Goal: Information Seeking & Learning: Compare options

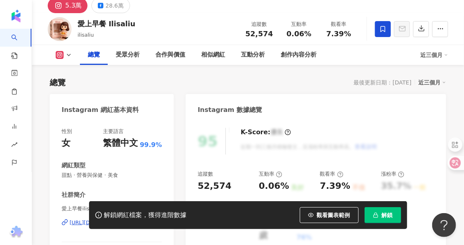
scroll to position [80, 0]
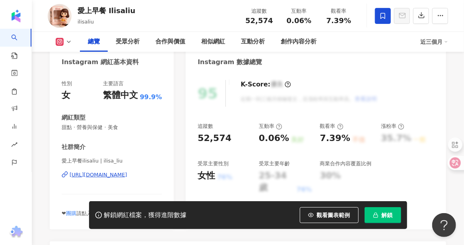
click at [85, 175] on div "[URL][DOMAIN_NAME]" at bounding box center [99, 174] width 58 height 7
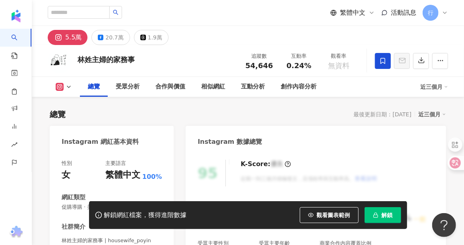
scroll to position [159, 0]
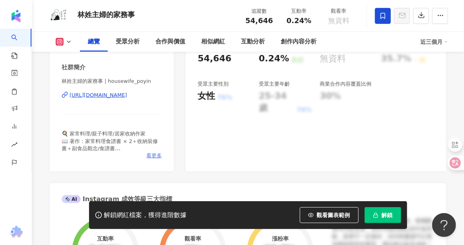
click at [150, 156] on span "看更多" at bounding box center [154, 155] width 16 height 7
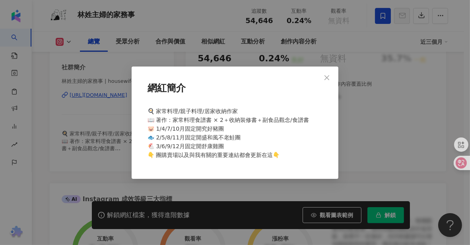
click at [279, 159] on div "🍳 家常料理/親子料理/居家收納作家 📖 著作：家常料理食譜書 × 2＋收納裝修書＋副食品觀念/食譜書 🐷 1/4/7/10月固定開究好豬團 🐟 2/5/8/…" at bounding box center [234, 136] width 181 height 66
click at [326, 77] on icon "close" at bounding box center [327, 77] width 5 height 5
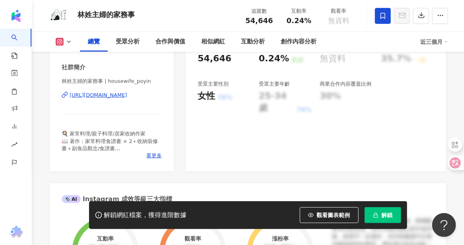
click at [92, 94] on div "https://www.instagram.com/housewife_poyin/" at bounding box center [99, 95] width 58 height 7
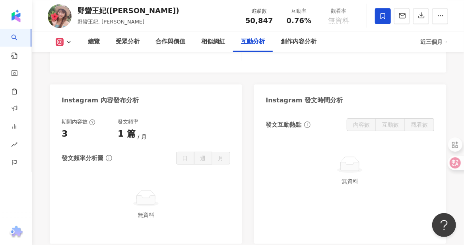
scroll to position [1990, 0]
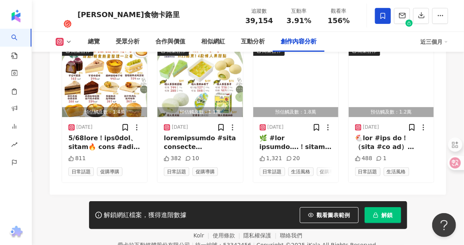
scroll to position [2467, 0]
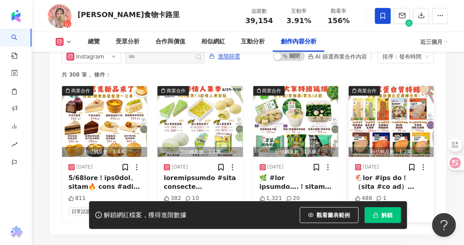
click at [405, 110] on img "button" at bounding box center [391, 121] width 85 height 71
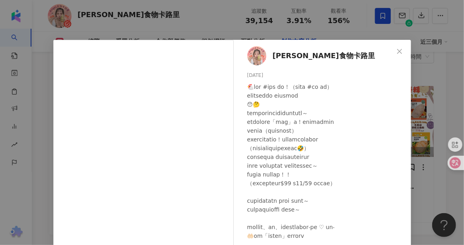
click at [398, 49] on icon "close" at bounding box center [400, 51] width 6 height 6
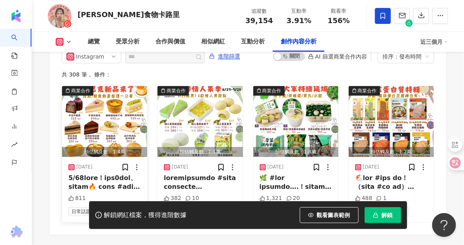
click at [102, 113] on img "button" at bounding box center [104, 121] width 85 height 71
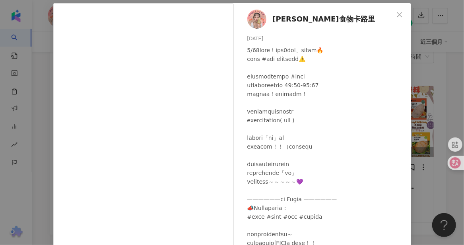
scroll to position [112, 0]
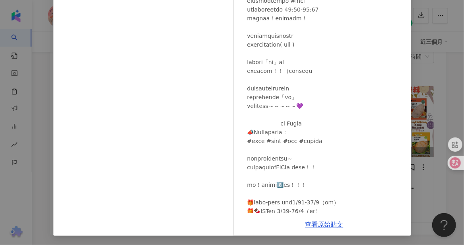
click at [426, 80] on div "𝒜𝓃𝑔𝑒𝓁食物卡路里 2025/9/24 811 查看原始貼文" at bounding box center [232, 122] width 464 height 245
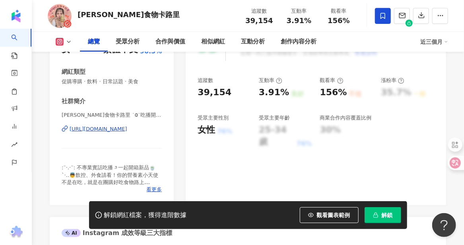
scroll to position [119, 0]
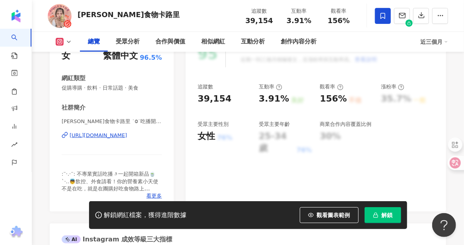
click at [109, 136] on div "[URL][DOMAIN_NAME]" at bounding box center [99, 135] width 58 height 7
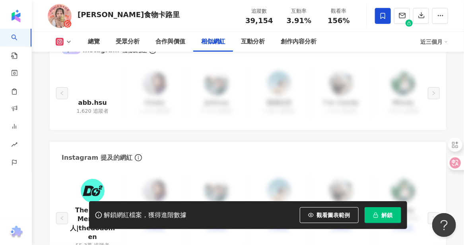
scroll to position [1392, 0]
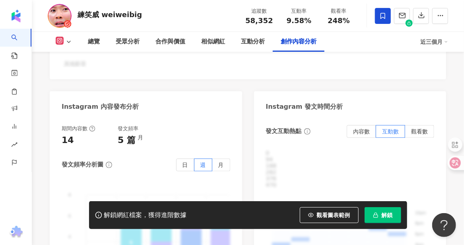
scroll to position [2472, 0]
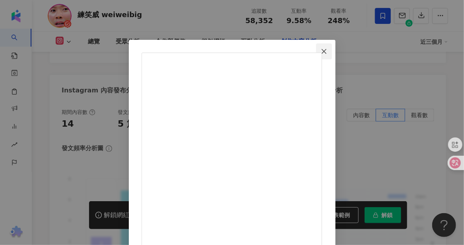
click at [327, 50] on icon "close" at bounding box center [324, 51] width 5 height 5
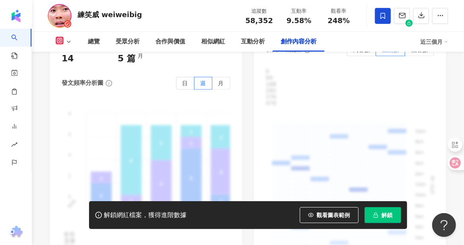
scroll to position [2552, 0]
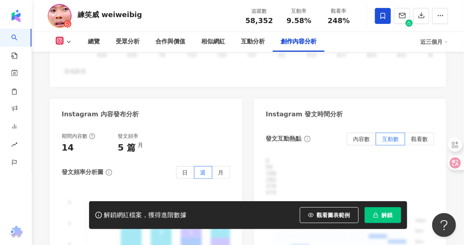
scroll to position [2432, 0]
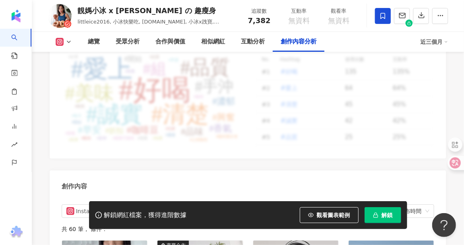
scroll to position [2239, 0]
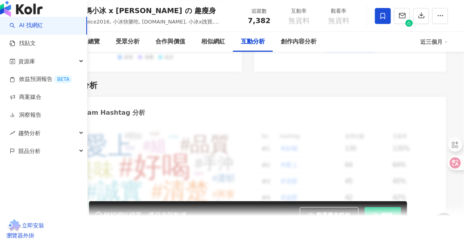
click at [43, 29] on link "AI 找網紅" at bounding box center [26, 25] width 33 height 8
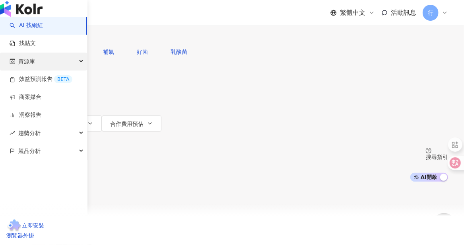
click at [30, 70] on span "資源庫" at bounding box center [26, 62] width 17 height 18
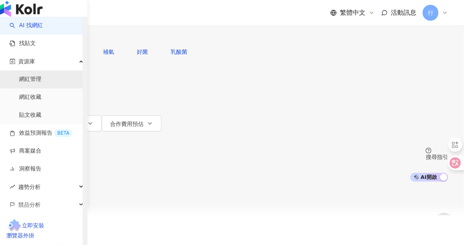
click at [31, 83] on link "網紅管理" at bounding box center [30, 79] width 22 height 8
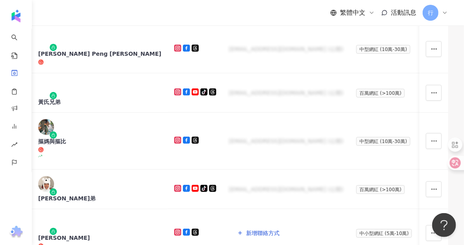
scroll to position [119, 0]
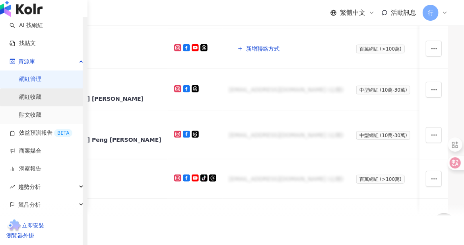
click at [29, 101] on link "網紅收藏" at bounding box center [30, 97] width 22 height 8
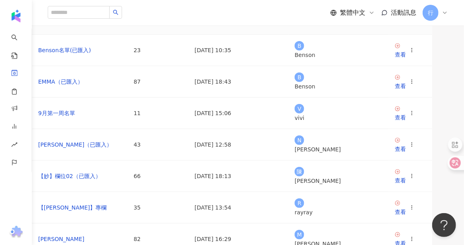
scroll to position [119, 0]
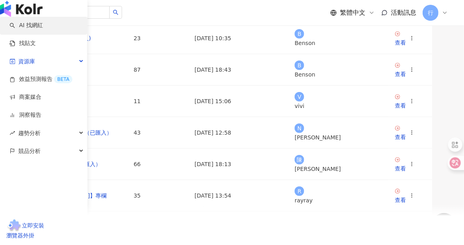
click at [43, 29] on link "AI 找網紅" at bounding box center [26, 25] width 33 height 8
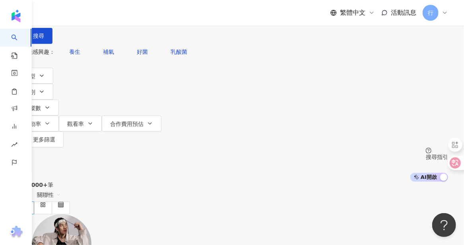
click at [132, 15] on input "search" at bounding box center [99, 7] width 64 height 15
type input "**"
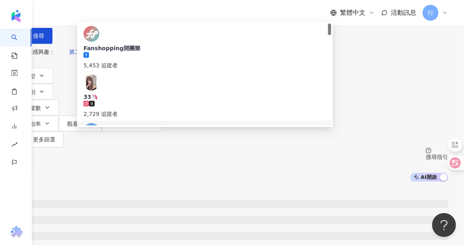
click at [207, 141] on div "\ dolu 嘟嚕⋆代購｜不定期開團🛒" at bounding box center [205, 145] width 243 height 8
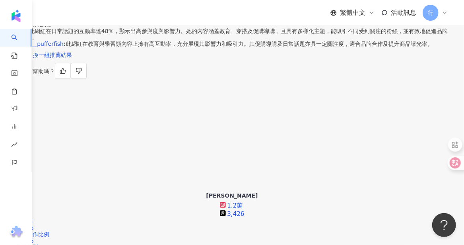
scroll to position [80, 0]
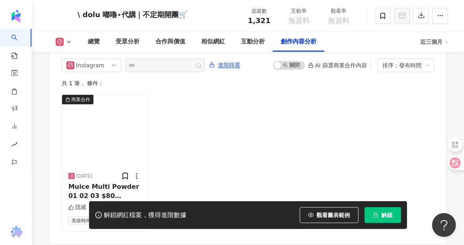
scroll to position [2478, 0]
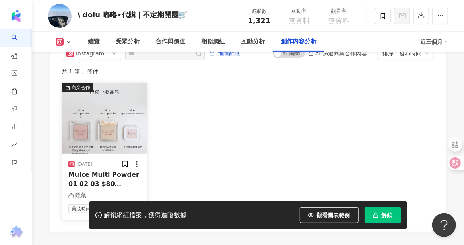
click at [99, 132] on img "button" at bounding box center [104, 118] width 85 height 71
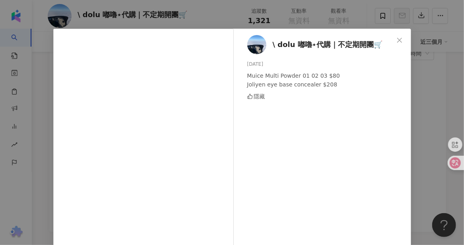
scroll to position [0, 0]
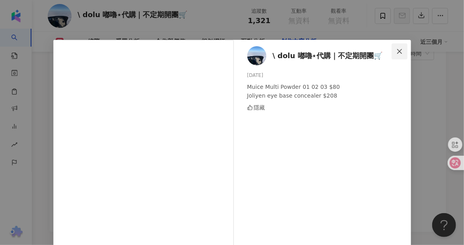
click at [393, 51] on span "Close" at bounding box center [400, 51] width 16 height 6
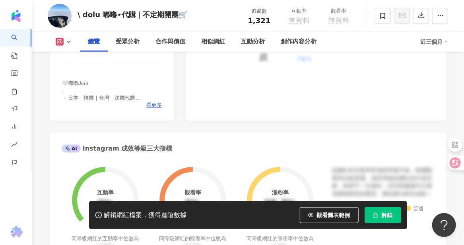
scroll to position [130, 0]
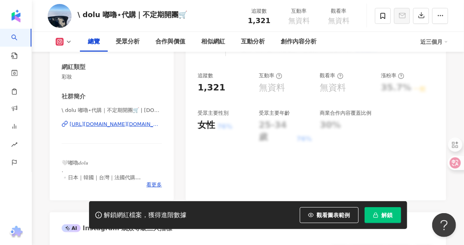
click at [112, 124] on div "https://www.instagram.com/dolu.hk/" at bounding box center [116, 124] width 92 height 7
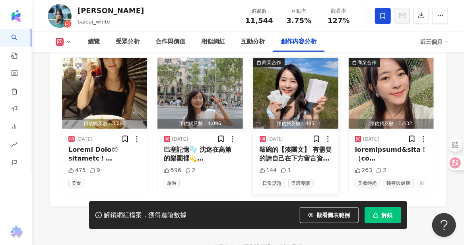
scroll to position [2507, 0]
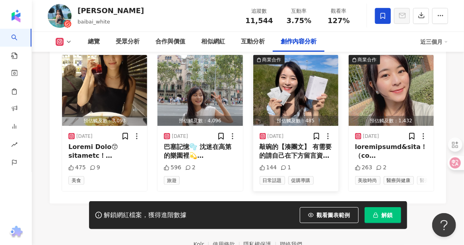
click at [290, 143] on div "敲碗的【湊團文】 有需要的請自己在下方留言資訊唷！ 下次開團4個月之後～ 星耀膠原collaster 團購價（不限口味） 1盒 1250元/盒 2盒 1000…" at bounding box center [296, 151] width 72 height 18
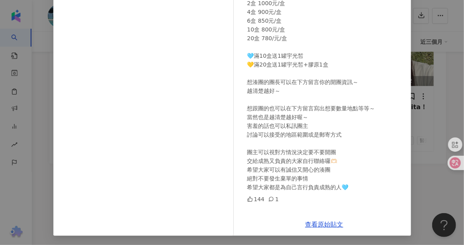
scroll to position [0, 0]
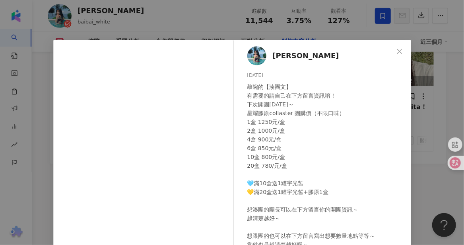
click at [399, 48] on icon "close" at bounding box center [400, 51] width 6 height 6
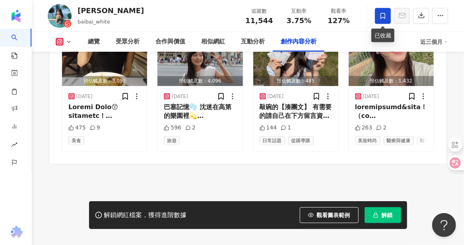
click at [383, 20] on span at bounding box center [383, 16] width 16 height 16
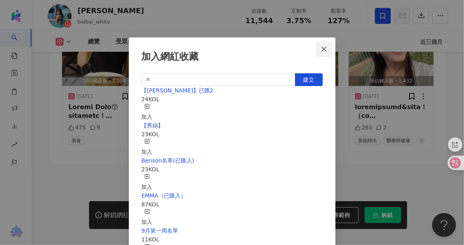
click at [322, 43] on button "Close" at bounding box center [324, 49] width 16 height 16
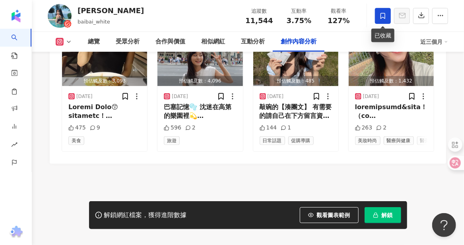
drag, startPoint x: 380, startPoint y: 21, endPoint x: 83, endPoint y: 151, distance: 324.3
click at [68, 183] on footer "Kolr 使用條款 隱私權保護 聯絡我們 愛卡拉互動媒體股份有限公司 | 統一編號：53342456 | Copyright © 2025 iKala All…" at bounding box center [248, 208] width 433 height 88
drag, startPoint x: 121, startPoint y: 11, endPoint x: 75, endPoint y: 10, distance: 45.8
click at [75, 10] on div "YUN HSUAN baibai_white 追蹤數 11,544 互動率 3.75% 觀看率 127%" at bounding box center [248, 15] width 433 height 31
copy div "YUN HSUAN"
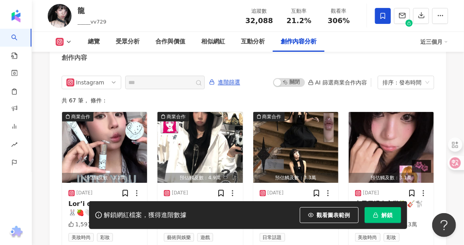
scroll to position [2468, 0]
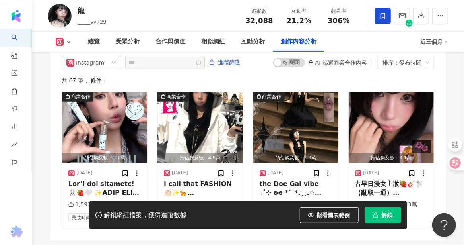
click at [156, 15] on div "龍 _____vv729 追蹤數 32,088 互動率 21.2% 觀看率 306%" at bounding box center [248, 15] width 433 height 31
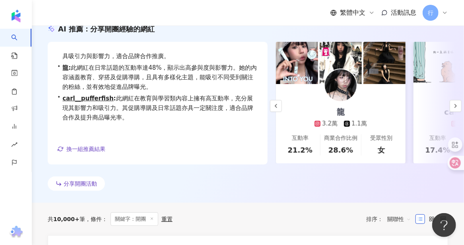
scroll to position [119, 0]
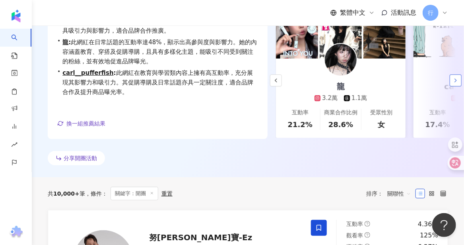
click at [451, 80] on button "button" at bounding box center [456, 80] width 12 height 12
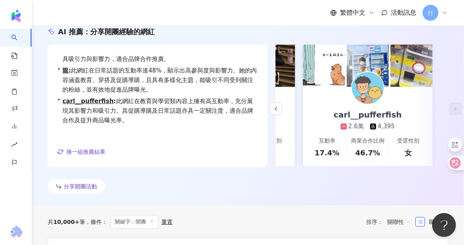
scroll to position [80, 0]
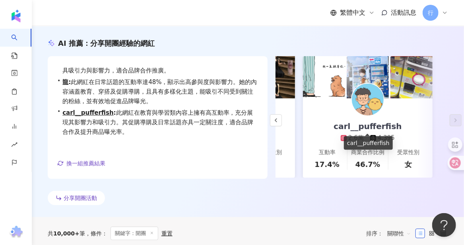
click at [376, 126] on div "carl__pufferfish" at bounding box center [368, 126] width 84 height 11
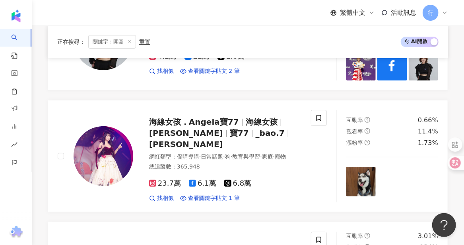
scroll to position [1273, 0]
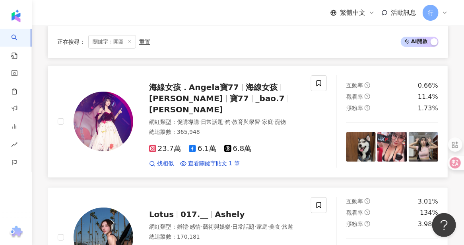
click at [207, 82] on span "海線女孩．Angela寶77" at bounding box center [194, 87] width 90 height 10
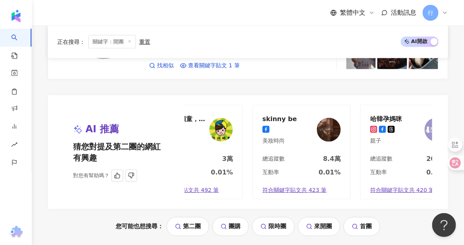
scroll to position [0, 66]
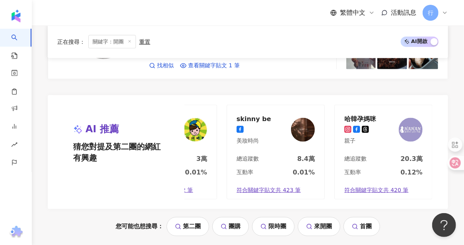
drag, startPoint x: 43, startPoint y: 136, endPoint x: 51, endPoint y: 139, distance: 8.6
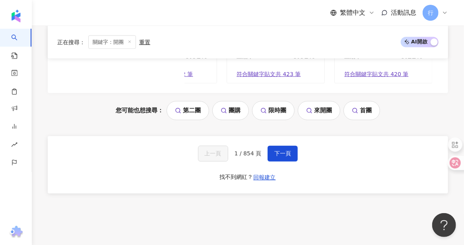
scroll to position [1760, 0]
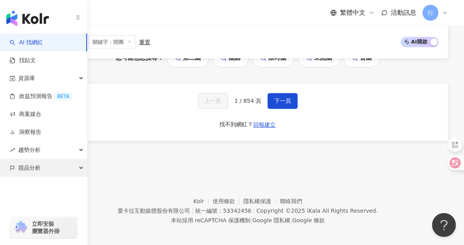
click at [67, 160] on div "競品分析" at bounding box center [43, 168] width 87 height 18
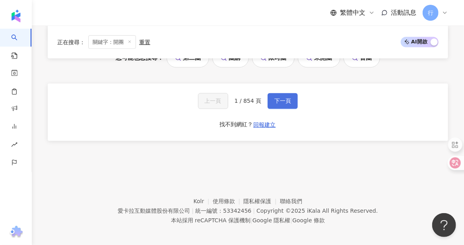
click at [284, 98] on span "下一頁" at bounding box center [283, 101] width 17 height 6
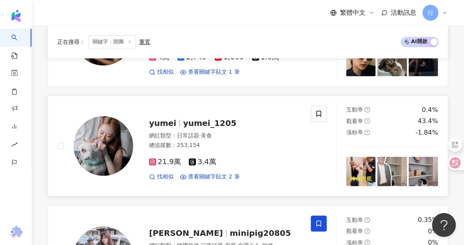
scroll to position [597, 0]
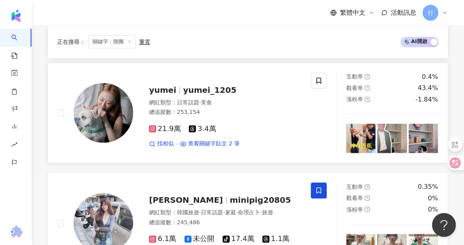
click at [186, 86] on span "yumei_1205" at bounding box center [209, 91] width 53 height 10
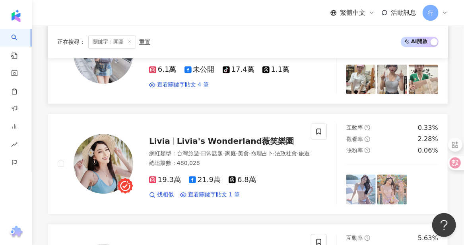
scroll to position [796, 0]
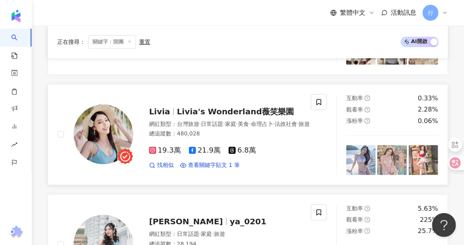
click at [208, 107] on span "Livia's Wonderland薇笑樂園" at bounding box center [235, 112] width 117 height 10
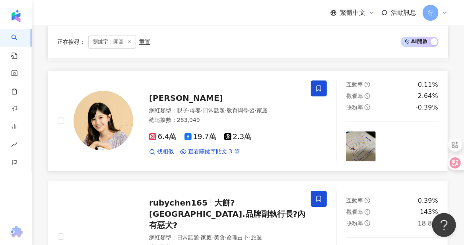
scroll to position [1035, 0]
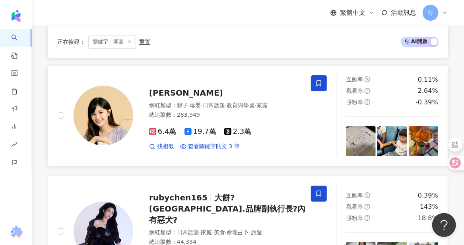
click at [167, 91] on span "簡懿佳" at bounding box center [186, 93] width 74 height 10
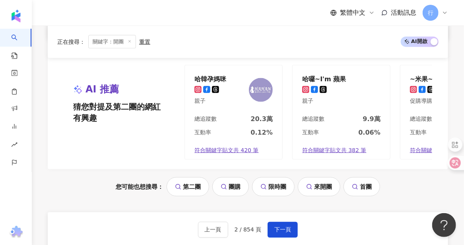
scroll to position [1632, 0]
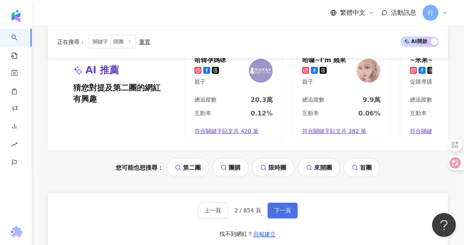
click at [288, 207] on span "下一頁" at bounding box center [283, 210] width 17 height 6
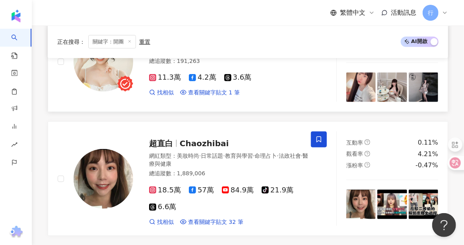
scroll to position [1592, 0]
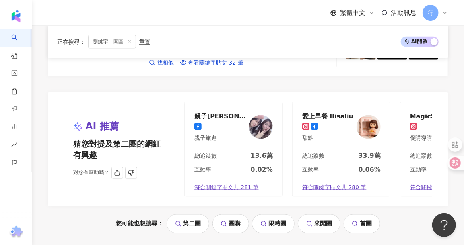
click at [220, 112] on div "親子童享-親子飯店&住宿卷" at bounding box center [221, 116] width 52 height 8
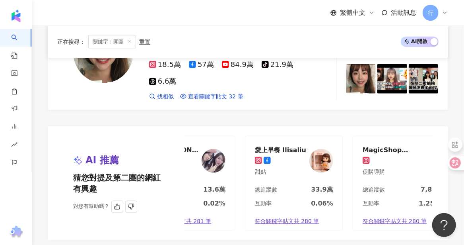
scroll to position [0, 66]
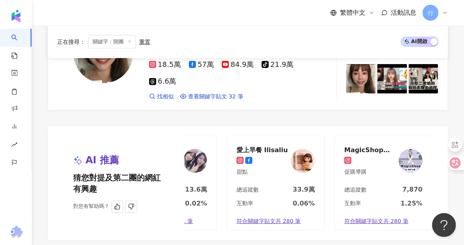
click at [414, 149] on img at bounding box center [411, 161] width 24 height 24
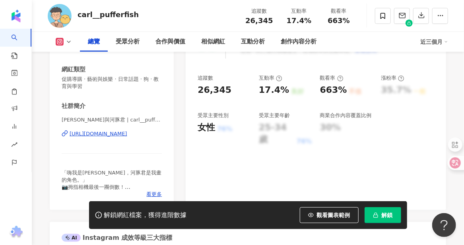
scroll to position [199, 0]
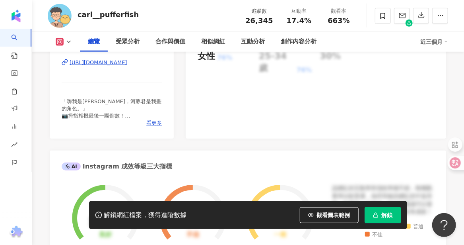
click at [121, 60] on div "[URL][DOMAIN_NAME]" at bounding box center [99, 62] width 58 height 7
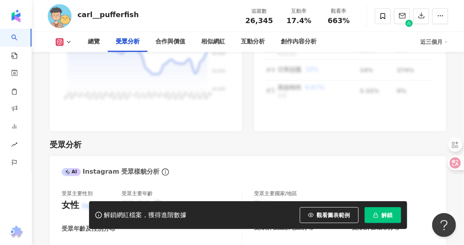
scroll to position [716, 0]
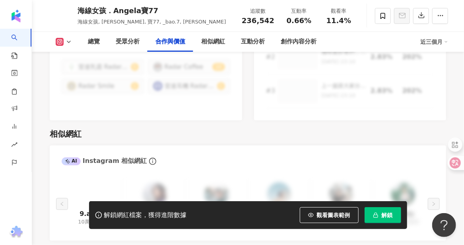
scroll to position [1552, 0]
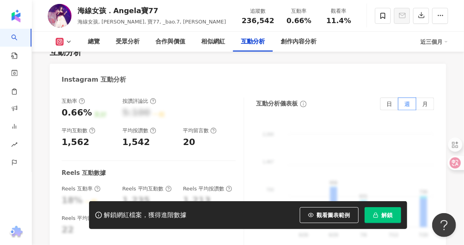
click at [43, 216] on div "解鎖網紅檔案，獲得進階數據 觀看圖表範例 解鎖" at bounding box center [232, 215] width 464 height 28
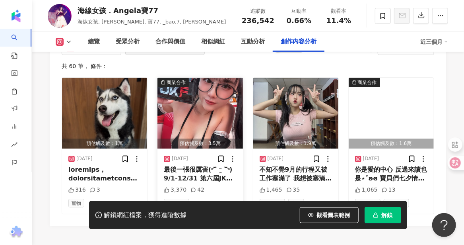
scroll to position [2467, 0]
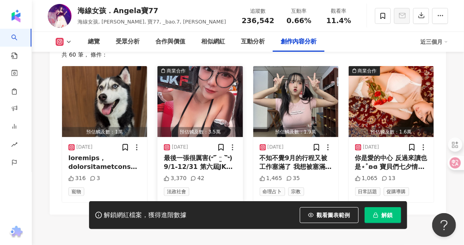
click at [209, 113] on img "button" at bounding box center [200, 101] width 85 height 71
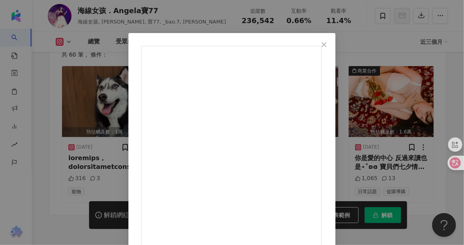
scroll to position [0, 0]
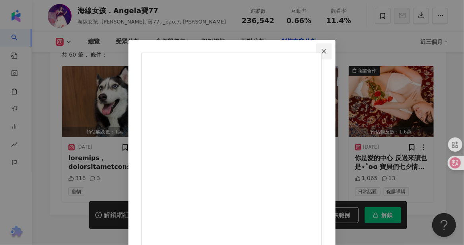
click at [327, 52] on icon "close" at bounding box center [324, 51] width 5 height 5
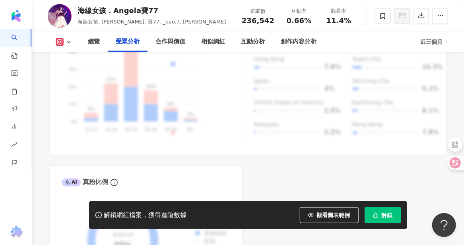
scroll to position [597, 0]
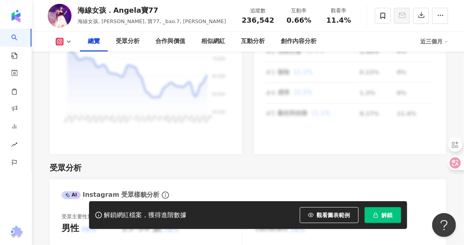
click at [64, 12] on img at bounding box center [60, 16] width 24 height 24
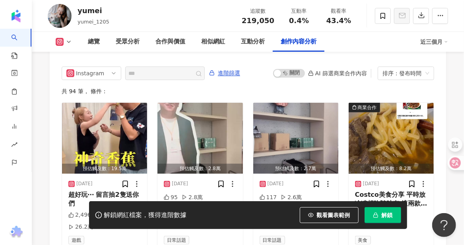
scroll to position [2478, 0]
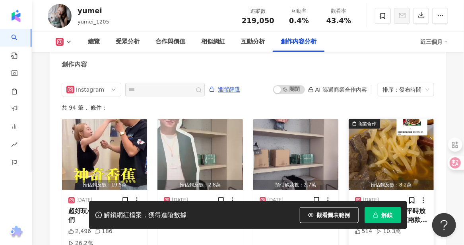
click at [394, 138] on img "button" at bounding box center [391, 154] width 85 height 71
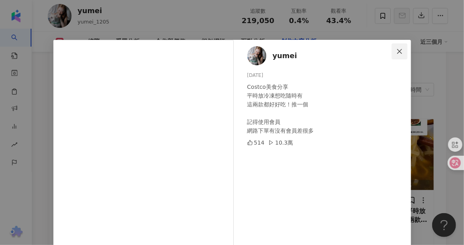
click at [400, 51] on span "Close" at bounding box center [400, 51] width 16 height 6
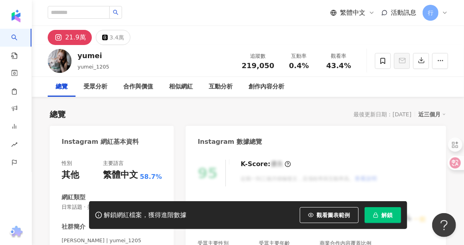
scroll to position [199, 0]
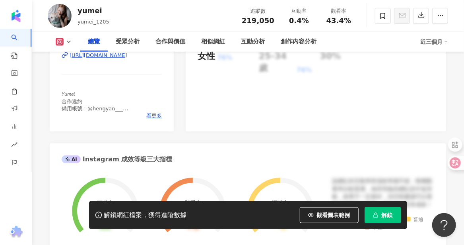
click at [104, 56] on div "https://www.instagram.com/yumei_1205/" at bounding box center [99, 55] width 58 height 7
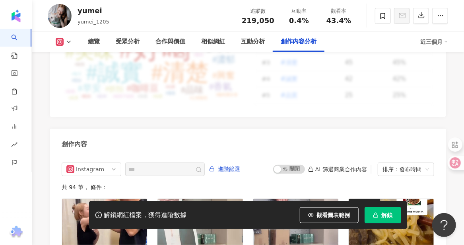
scroll to position [2518, 0]
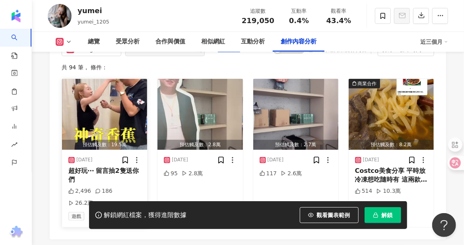
click at [103, 86] on img "button" at bounding box center [104, 114] width 85 height 71
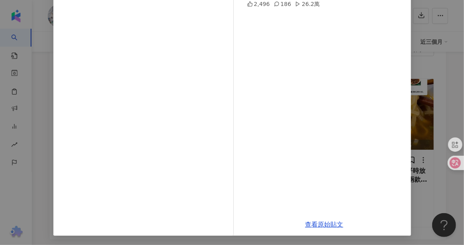
scroll to position [0, 0]
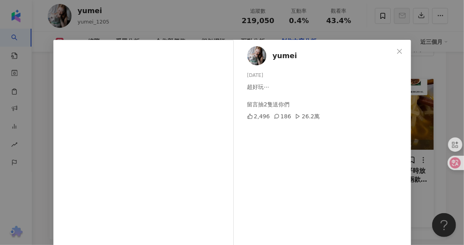
click at [393, 51] on span "Close" at bounding box center [400, 51] width 16 height 6
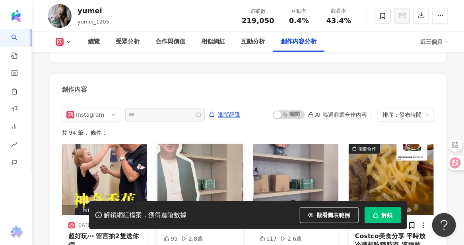
scroll to position [2478, 0]
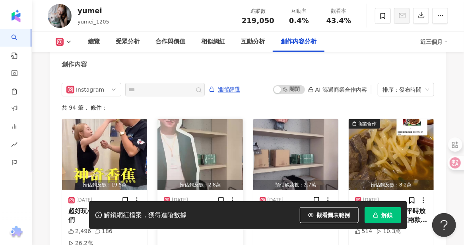
click at [212, 119] on img "button" at bounding box center [200, 154] width 85 height 71
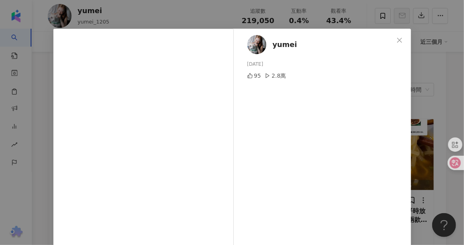
scroll to position [0, 0]
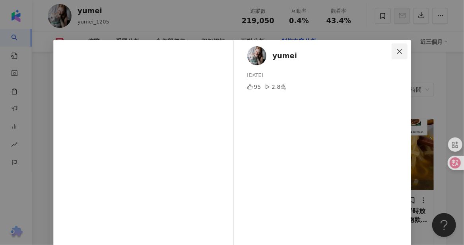
click at [402, 47] on button "Close" at bounding box center [400, 51] width 16 height 16
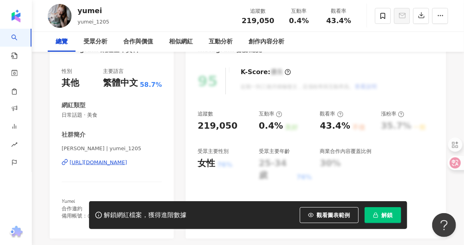
scroll to position [119, 0]
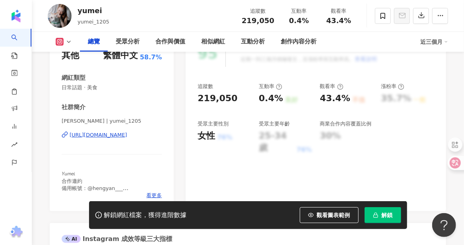
click at [87, 133] on div "https://www.instagram.com/yumei_1205/" at bounding box center [99, 134] width 58 height 7
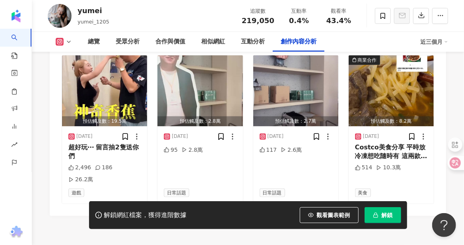
scroll to position [2558, 0]
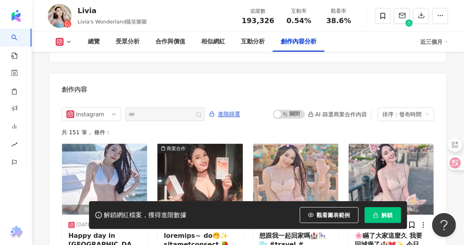
scroll to position [2540, 0]
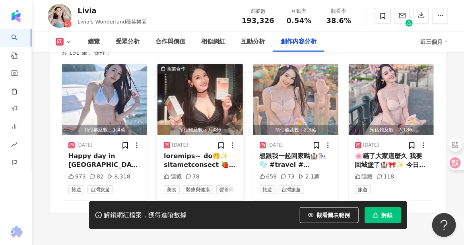
click at [189, 82] on img "button" at bounding box center [200, 99] width 85 height 71
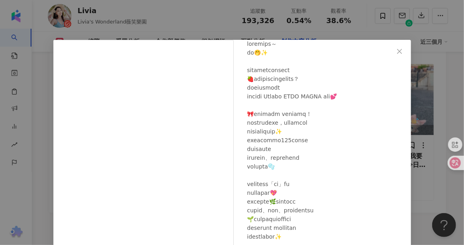
scroll to position [43, 0]
drag, startPoint x: 398, startPoint y: 50, endPoint x: 341, endPoint y: 80, distance: 63.9
click at [398, 51] on icon "close" at bounding box center [400, 51] width 5 height 5
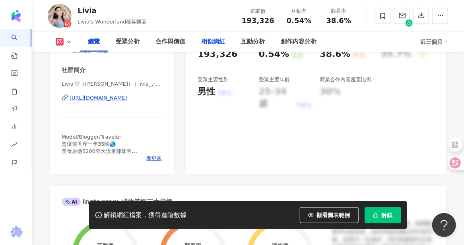
scroll to position [199, 0]
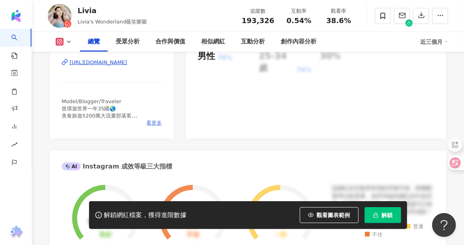
click at [152, 125] on span "看更多" at bounding box center [154, 122] width 16 height 7
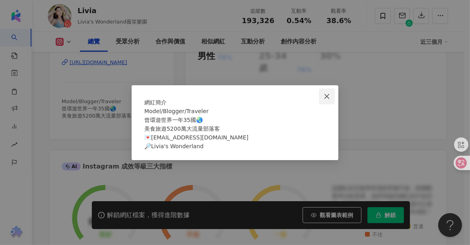
click at [328, 93] on icon "close" at bounding box center [327, 96] width 6 height 6
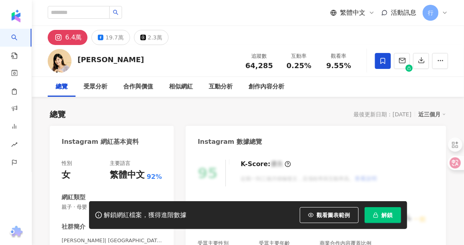
drag, startPoint x: 104, startPoint y: 57, endPoint x: 77, endPoint y: 62, distance: 27.8
click at [78, 62] on div "簡懿佳 追蹤數 64,285 互動率 0.25% 觀看率 9.55%" at bounding box center [248, 60] width 433 height 31
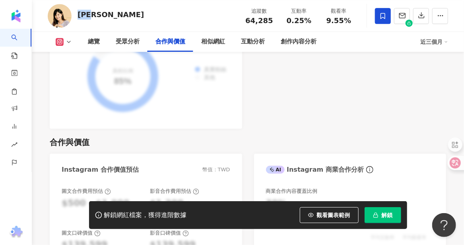
scroll to position [1074, 0]
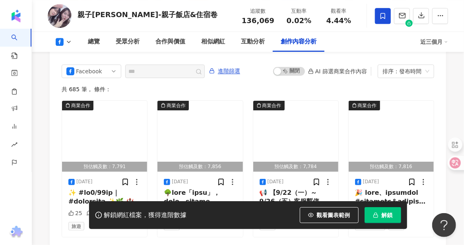
scroll to position [2153, 0]
